Goal: Information Seeking & Learning: Learn about a topic

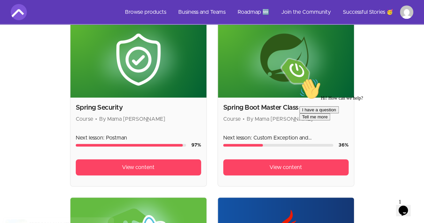
scroll to position [179, 0]
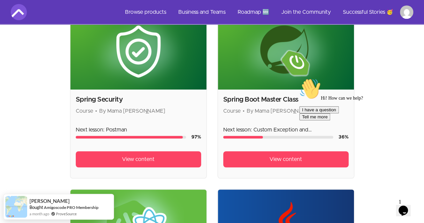
click at [299, 78] on icon "Chat attention grabber" at bounding box center [299, 78] width 0 height 0
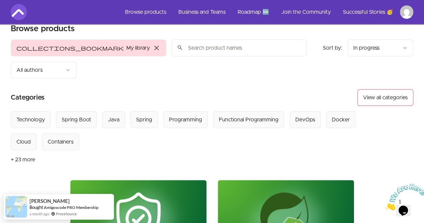
scroll to position [0, 0]
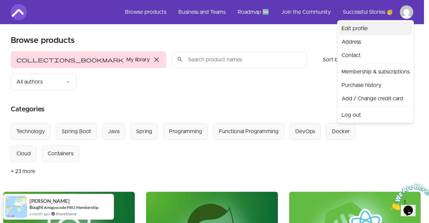
click at [367, 27] on link "Edit profile" at bounding box center [375, 28] width 73 height 13
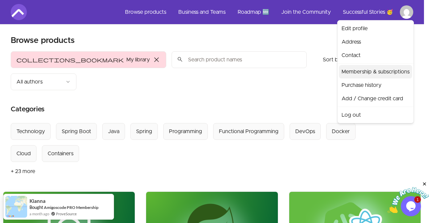
click at [389, 73] on link "Membership & subscriptions" at bounding box center [375, 71] width 73 height 13
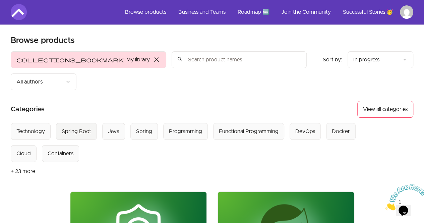
click at [76, 123] on Boot "Spring Boot" at bounding box center [76, 131] width 41 height 17
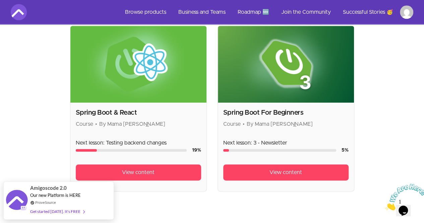
scroll to position [387, 0]
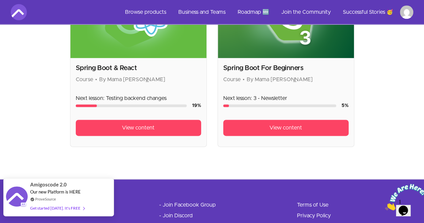
click at [15, 201] on img at bounding box center [17, 197] width 22 height 22
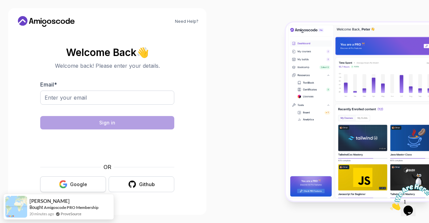
click at [74, 186] on div "Google" at bounding box center [78, 184] width 17 height 7
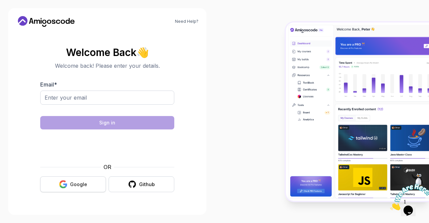
click at [82, 188] on button "Google" at bounding box center [73, 184] width 66 height 16
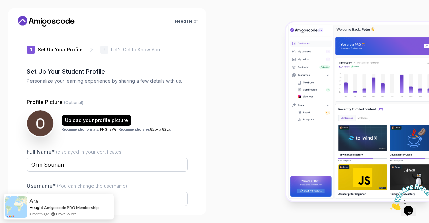
type input "vividjackal2e44a"
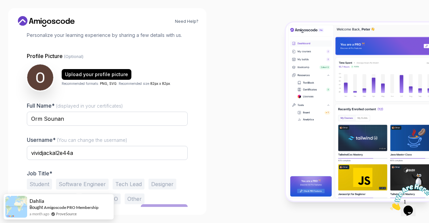
scroll to position [56, 0]
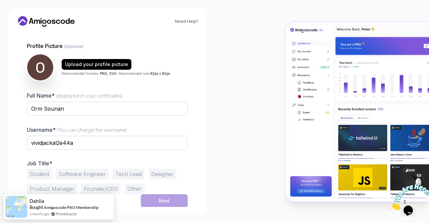
click at [34, 171] on button "Student" at bounding box center [39, 173] width 25 height 11
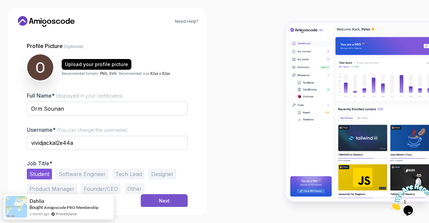
click at [156, 198] on button "Next" at bounding box center [164, 200] width 47 height 13
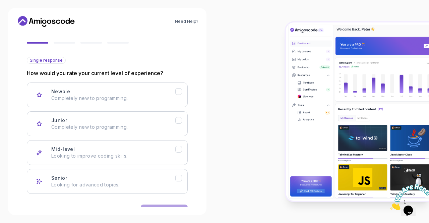
scroll to position [77, 0]
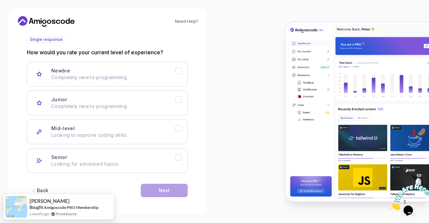
click at [41, 189] on div "Back" at bounding box center [42, 190] width 11 height 7
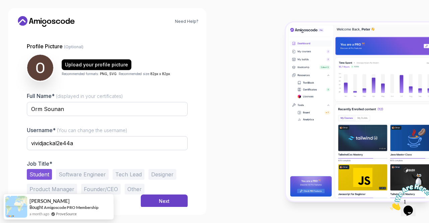
scroll to position [56, 0]
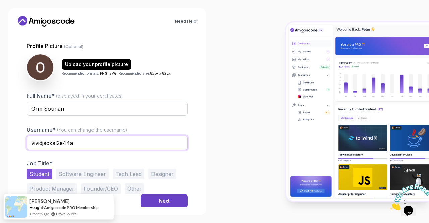
click at [82, 142] on input "vividjackal2e44a" at bounding box center [107, 143] width 161 height 14
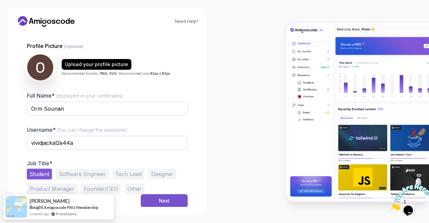
click at [170, 203] on button "Next" at bounding box center [164, 200] width 47 height 13
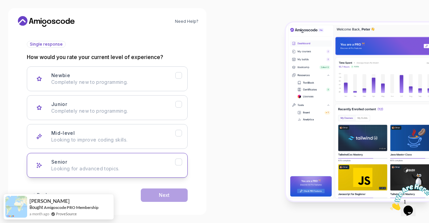
scroll to position [77, 0]
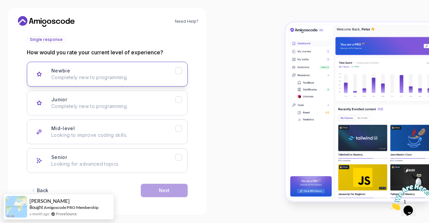
click at [145, 75] on p "Completely new to programming." at bounding box center [113, 77] width 124 height 7
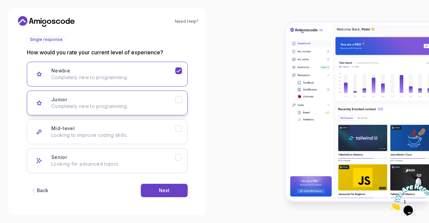
click at [147, 105] on p "Completely new to programming." at bounding box center [113, 106] width 124 height 7
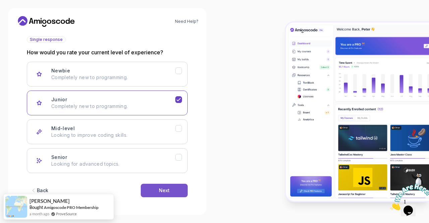
click at [160, 192] on div "Next" at bounding box center [164, 190] width 11 height 7
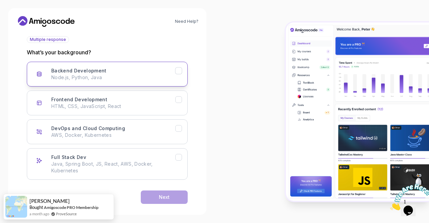
click at [112, 82] on button "Backend Development Node.js, Python, Java" at bounding box center [107, 74] width 161 height 25
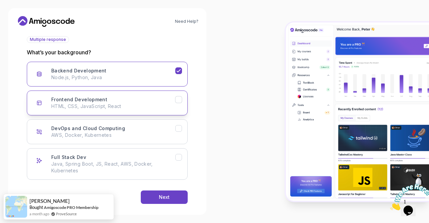
click at [109, 99] on div "Frontend Development HTML, CSS, JavaScript, React" at bounding box center [113, 102] width 124 height 13
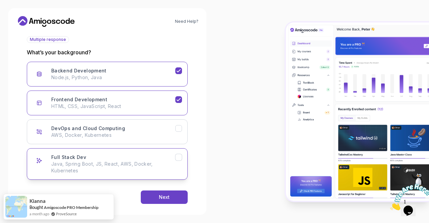
click at [152, 166] on p "Java, Spring Boot, JS, React, AWS, Docker, Kubernetes" at bounding box center [113, 166] width 124 height 13
click at [166, 197] on div "Next" at bounding box center [164, 197] width 11 height 7
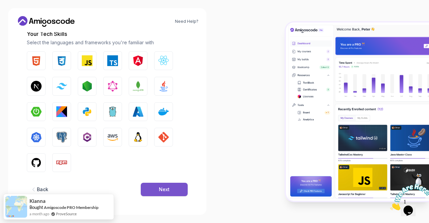
click at [177, 190] on button "Next" at bounding box center [164, 189] width 47 height 13
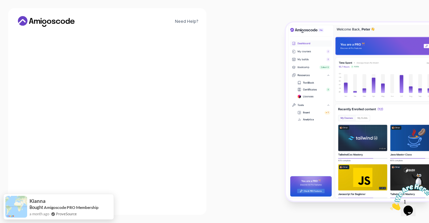
scroll to position [81, 0]
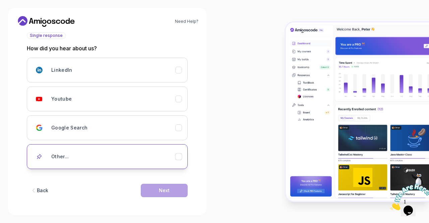
click at [115, 162] on button "Other..." at bounding box center [107, 156] width 161 height 25
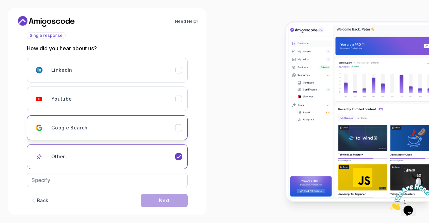
click at [154, 138] on button "Google Search" at bounding box center [107, 127] width 161 height 25
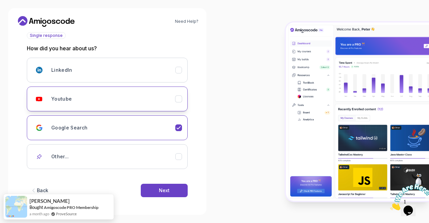
click at [155, 110] on button "Youtube" at bounding box center [107, 98] width 161 height 25
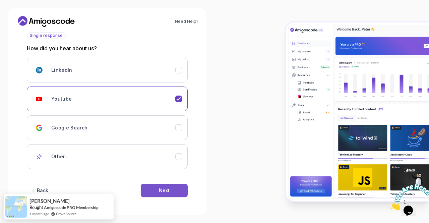
click at [161, 187] on div "Next" at bounding box center [164, 190] width 11 height 7
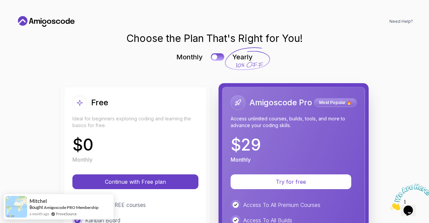
scroll to position [134, 0]
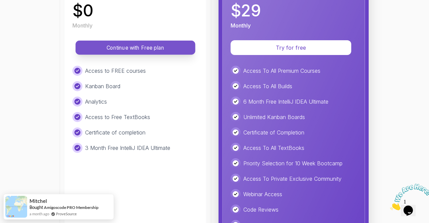
click at [151, 49] on p "Continue with Free plan" at bounding box center [135, 48] width 104 height 8
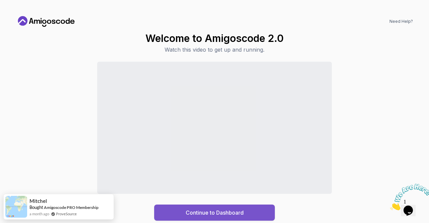
click at [207, 212] on div "Continue to Dashboard" at bounding box center [215, 212] width 58 height 8
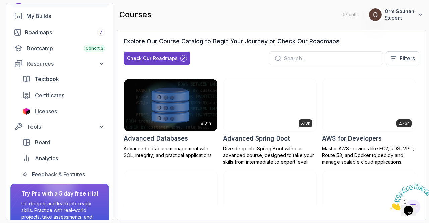
scroll to position [52, 0]
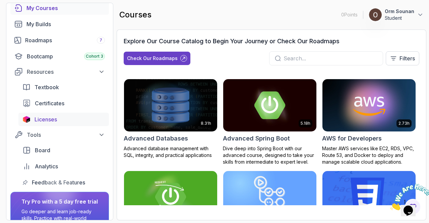
click at [46, 116] on span "Licenses" at bounding box center [45, 119] width 22 height 8
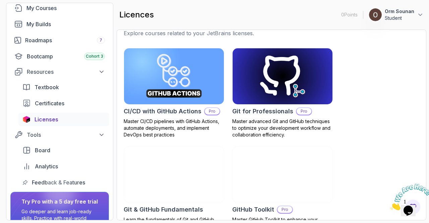
scroll to position [223, 0]
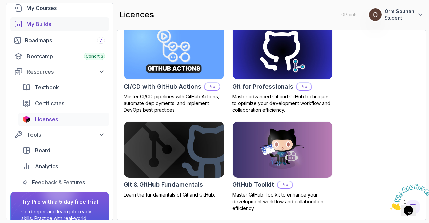
click at [75, 28] on link "My Builds" at bounding box center [59, 23] width 98 height 13
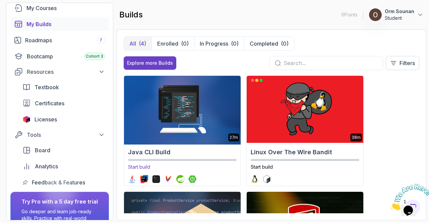
click at [188, 99] on img at bounding box center [182, 109] width 122 height 70
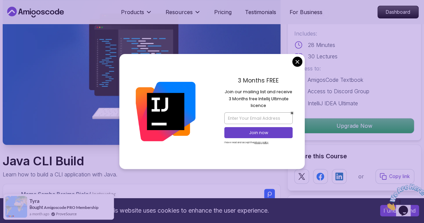
scroll to position [45, 0]
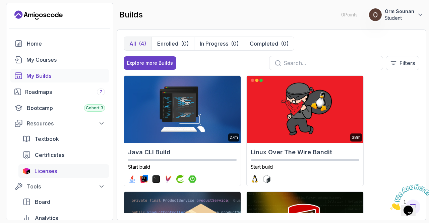
click at [46, 173] on span "Licenses" at bounding box center [45, 171] width 22 height 8
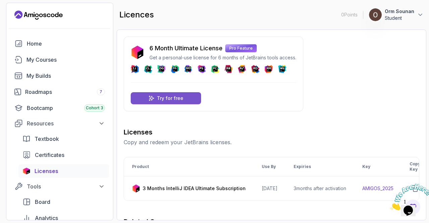
click at [173, 96] on p "Try for free" at bounding box center [170, 98] width 26 height 7
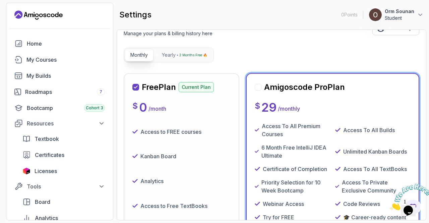
scroll to position [5, 0]
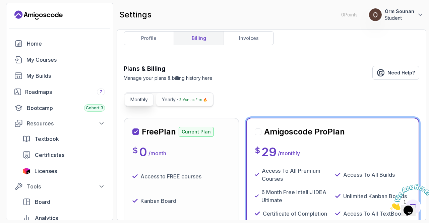
click at [185, 105] on button "Yearly 2 Months Free 🔥" at bounding box center [184, 99] width 57 height 13
click at [185, 99] on p "2 Months Free 🔥" at bounding box center [193, 99] width 28 height 7
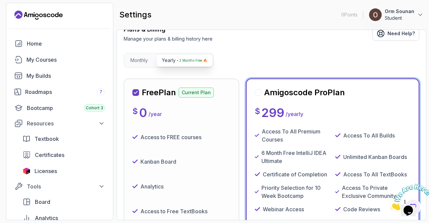
scroll to position [0, 0]
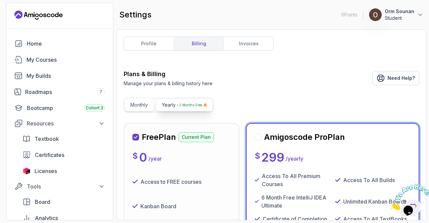
click at [132, 101] on p "Monthly" at bounding box center [138, 104] width 17 height 7
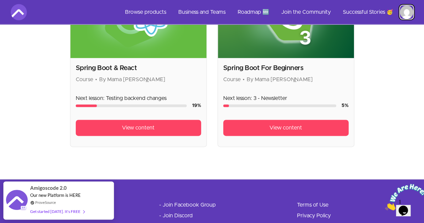
scroll to position [342, 0]
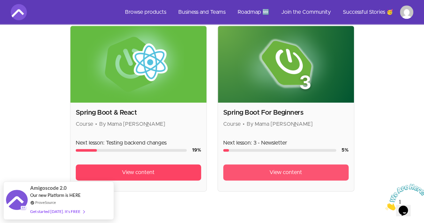
click at [269, 168] on span "View content" at bounding box center [285, 172] width 32 height 8
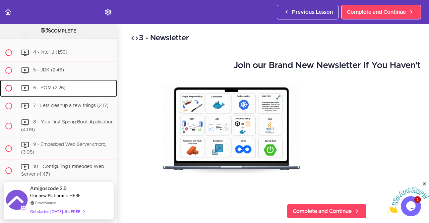
click at [7, 90] on span at bounding box center [8, 88] width 7 height 7
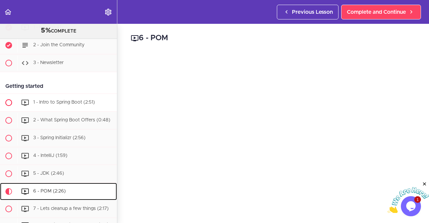
scroll to position [56, 0]
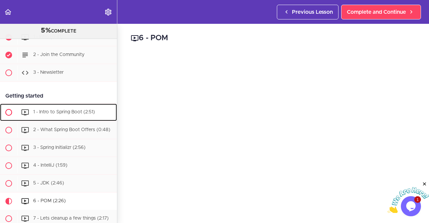
click at [77, 117] on div "1 - Intro to Spring Boot (2:51)" at bounding box center [66, 112] width 99 height 15
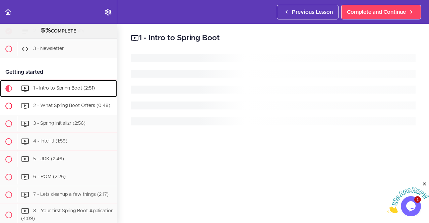
scroll to position [110, 0]
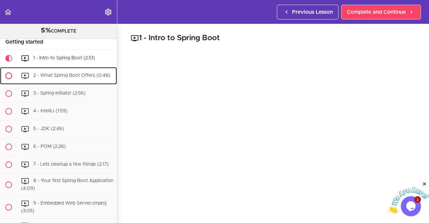
click at [57, 73] on span "2 - What Spring Boot Offers (0:48)" at bounding box center [71, 75] width 77 height 5
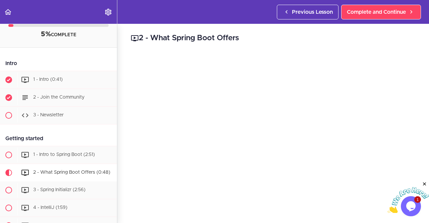
scroll to position [89, 0]
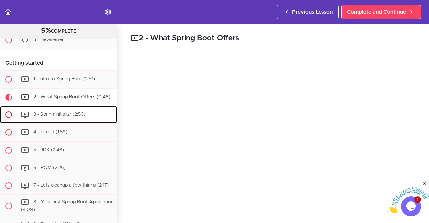
click at [60, 116] on span "3 - Spring Initializr (2:56)" at bounding box center [59, 114] width 52 height 5
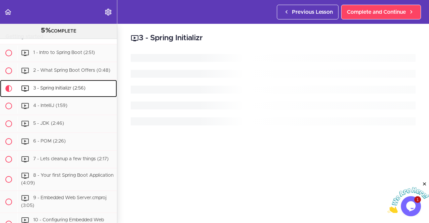
scroll to position [150, 0]
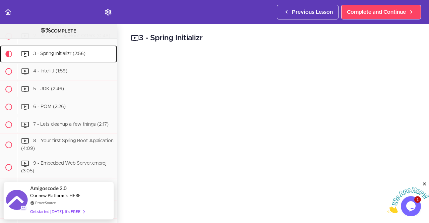
click at [44, 56] on span "3 - Spring Initializr (2:56)" at bounding box center [59, 53] width 52 height 5
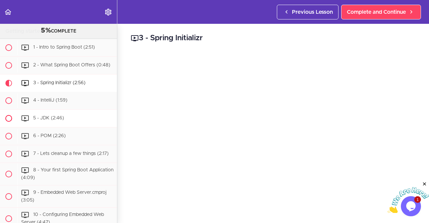
scroll to position [105, 0]
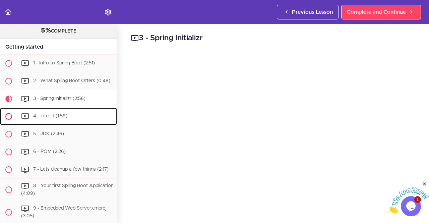
click at [70, 122] on div "4 - IntelliJ (1:59)" at bounding box center [66, 116] width 99 height 15
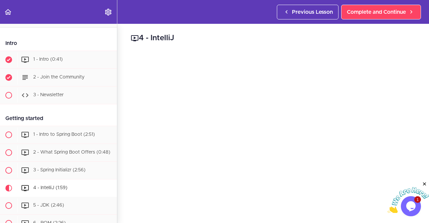
scroll to position [134, 0]
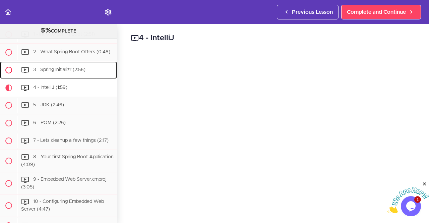
click at [70, 77] on div "3 - Spring Initializr (2:56)" at bounding box center [66, 70] width 99 height 15
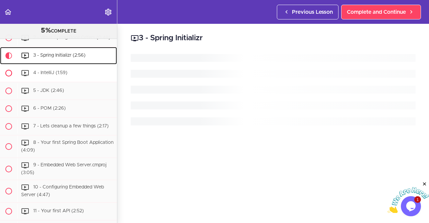
scroll to position [150, 0]
